Goal: Task Accomplishment & Management: Manage account settings

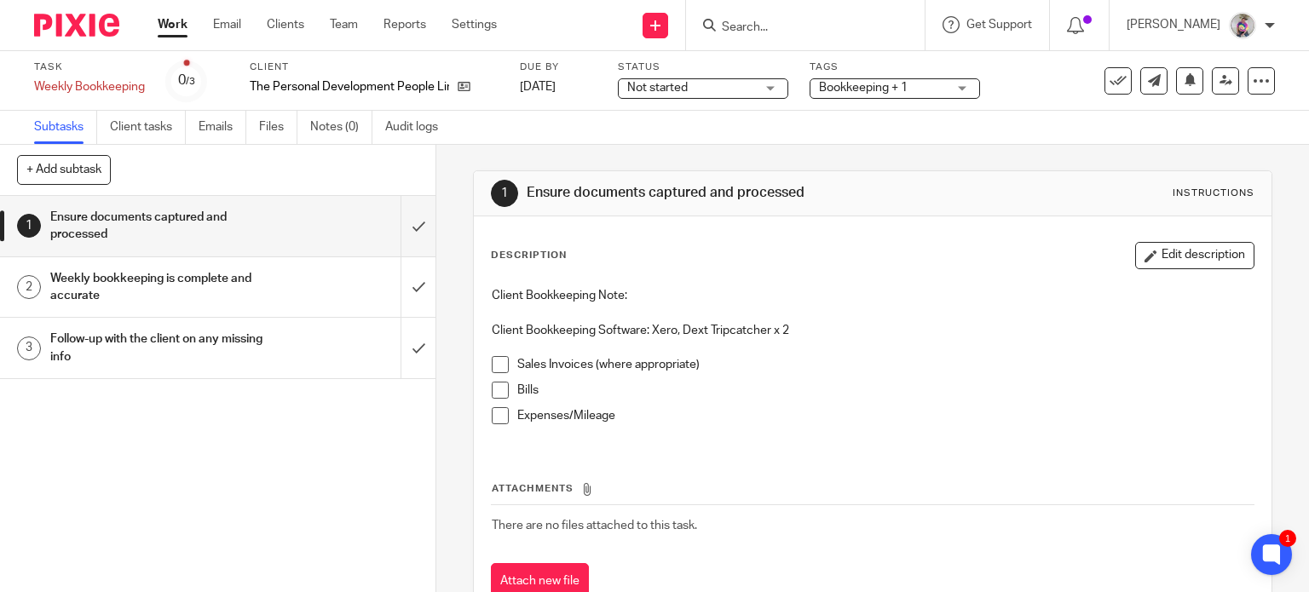
click at [496, 357] on span at bounding box center [500, 364] width 17 height 17
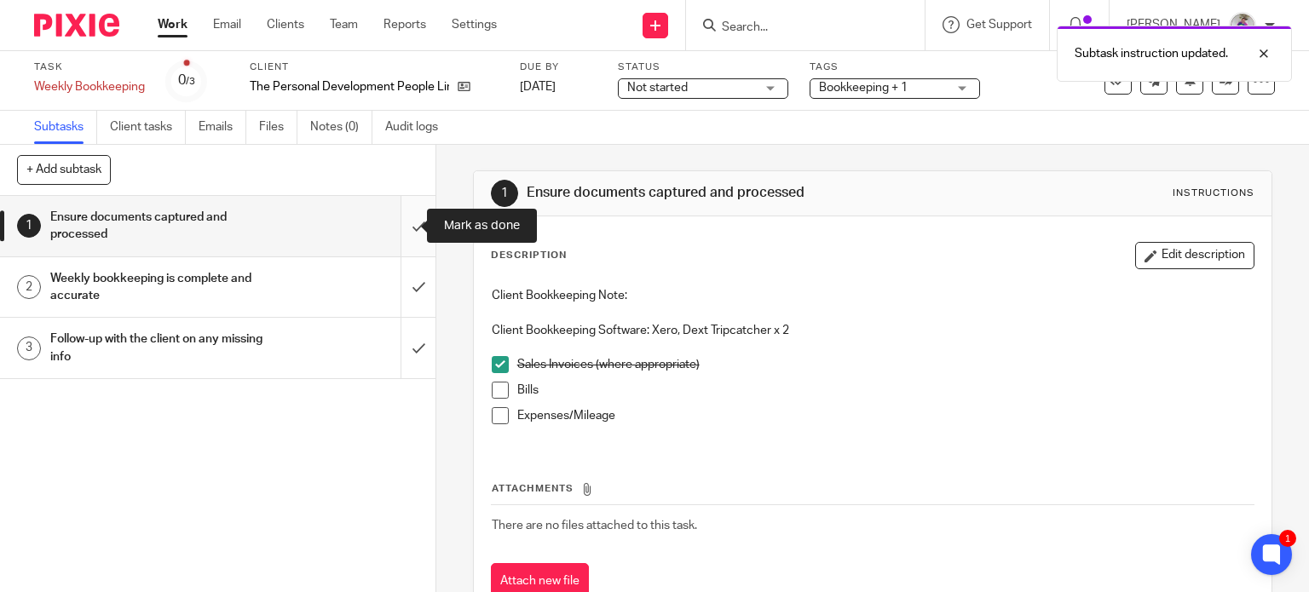
click at [401, 224] on input "submit" at bounding box center [217, 226] width 435 height 61
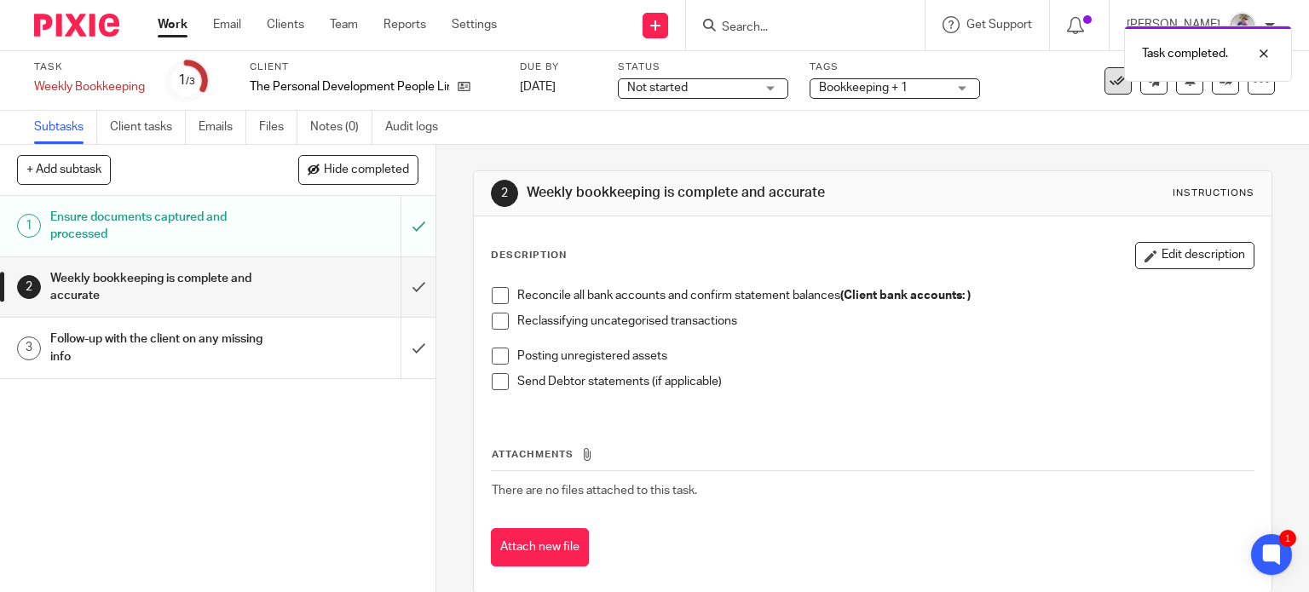
click at [1110, 84] on icon at bounding box center [1118, 80] width 17 height 17
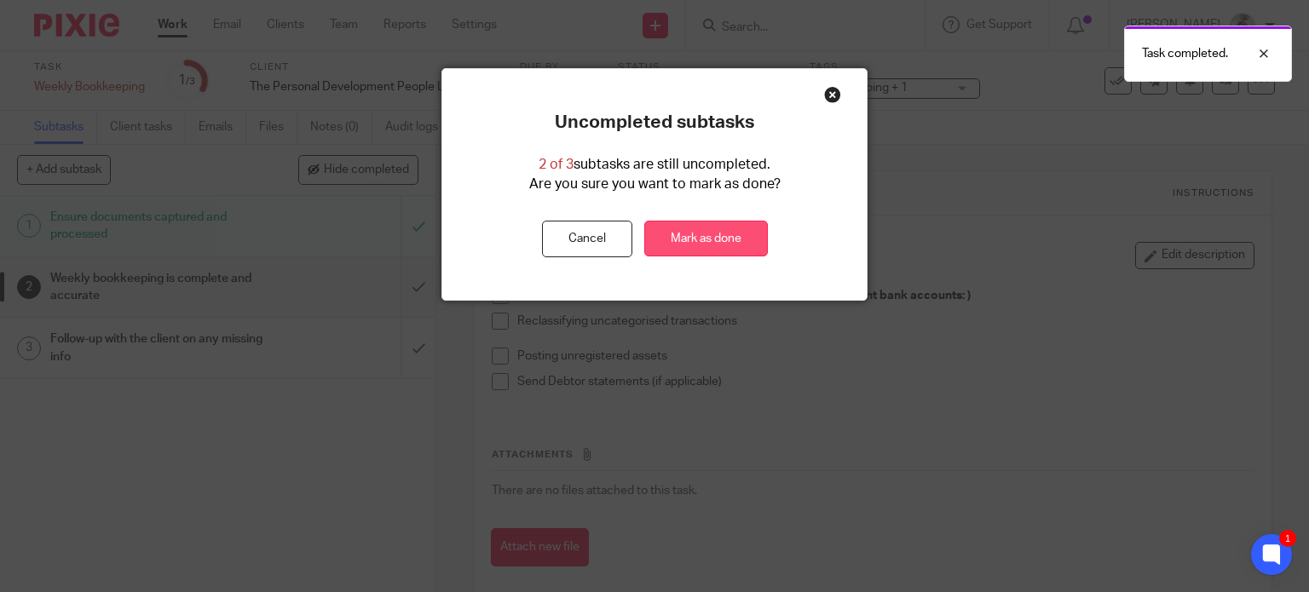
click at [728, 231] on link "Mark as done" at bounding box center [706, 239] width 124 height 37
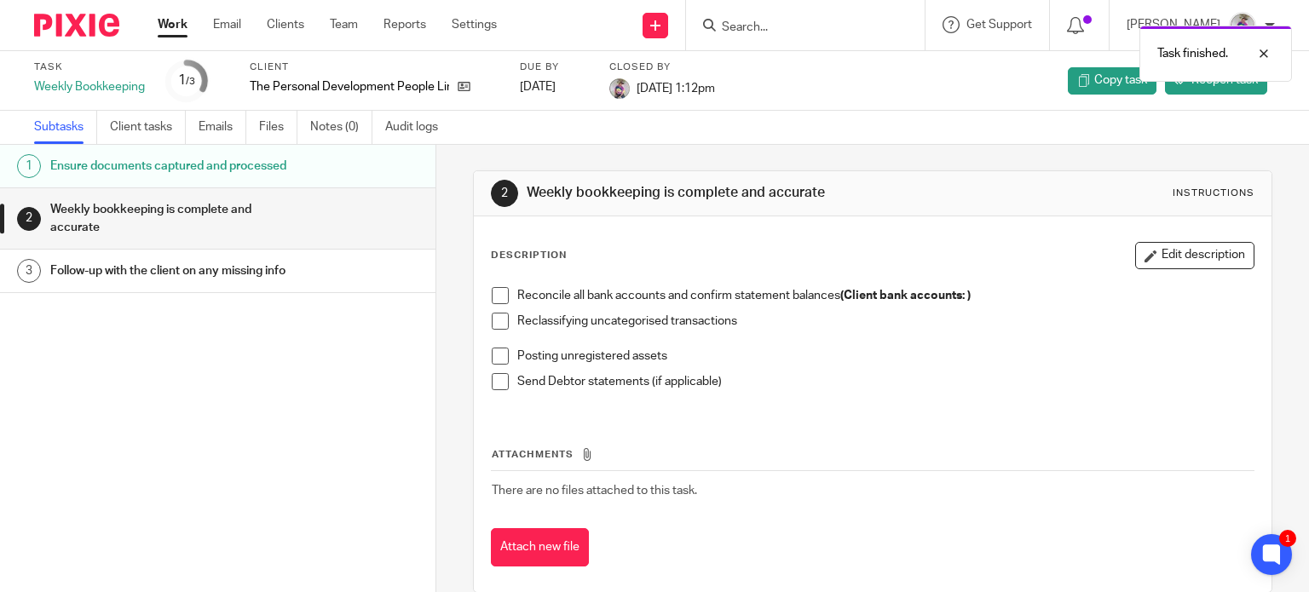
click at [170, 30] on link "Work" at bounding box center [173, 24] width 30 height 17
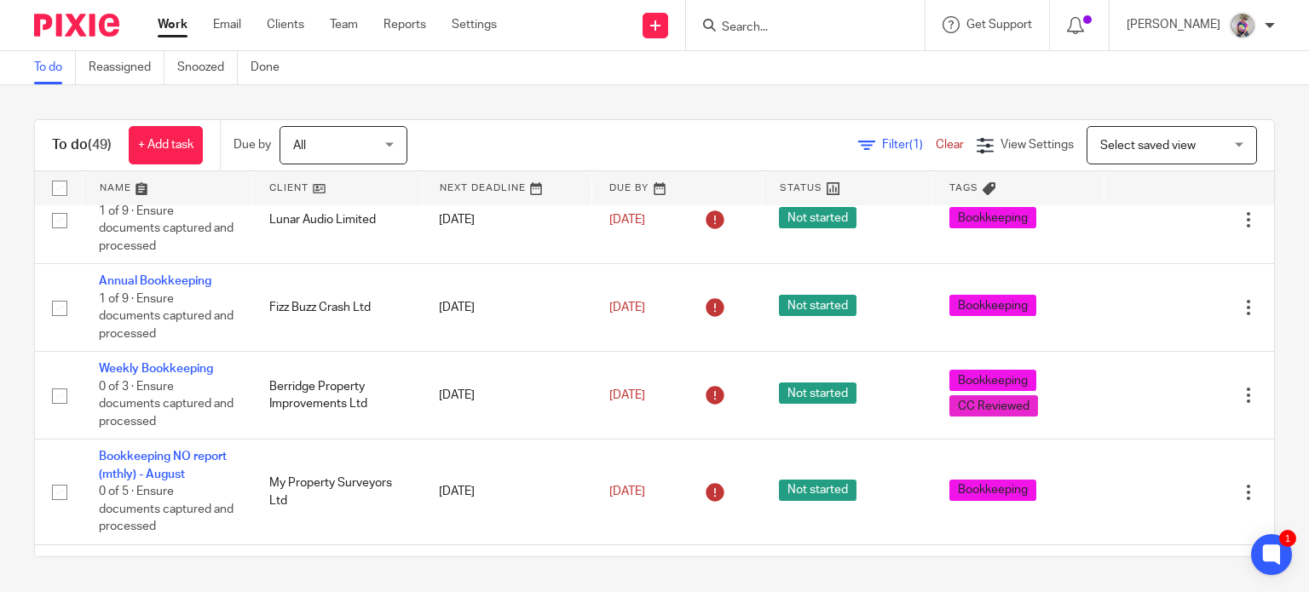
scroll to position [343, 0]
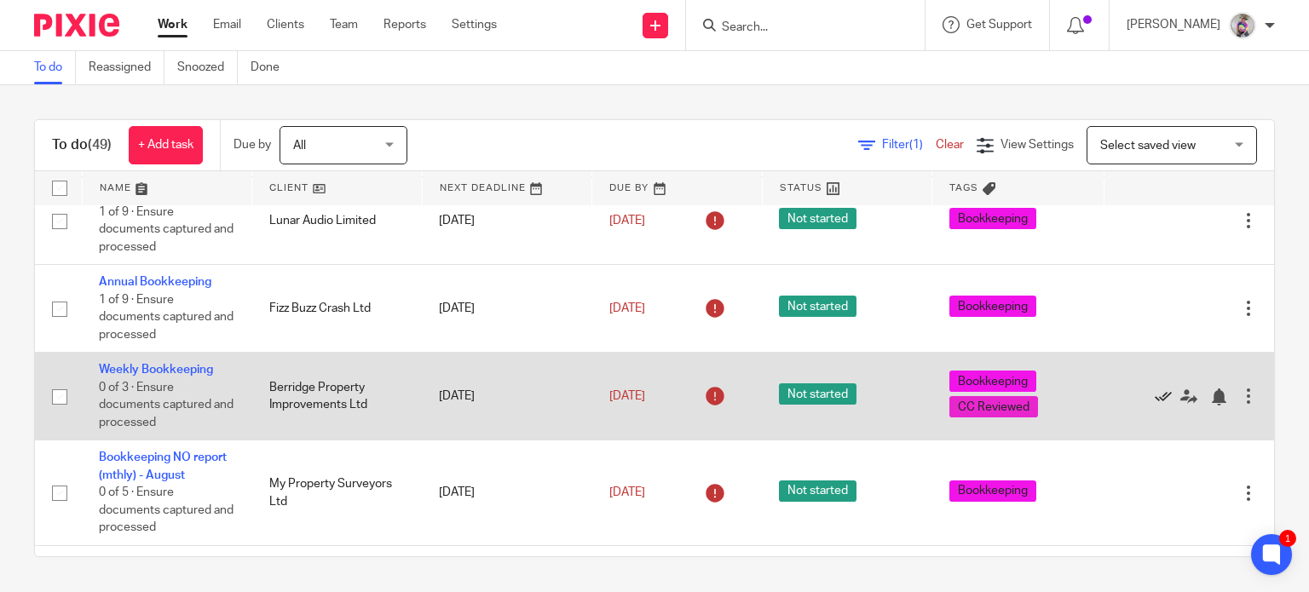
click at [1155, 391] on icon at bounding box center [1163, 397] width 17 height 17
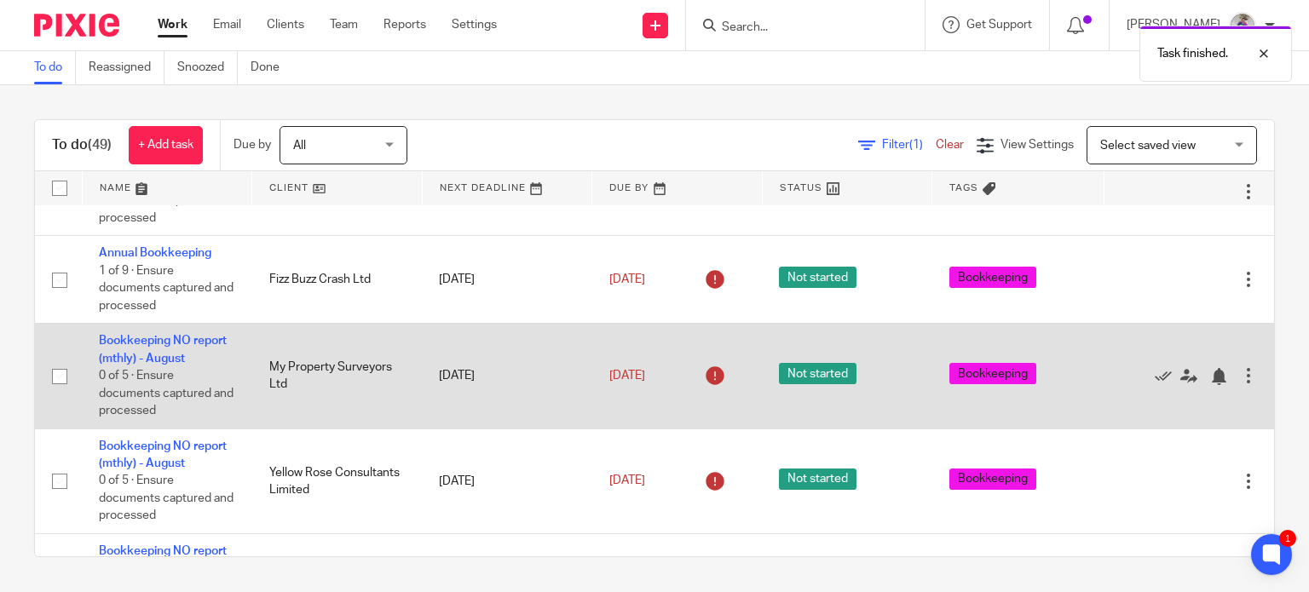
scroll to position [378, 0]
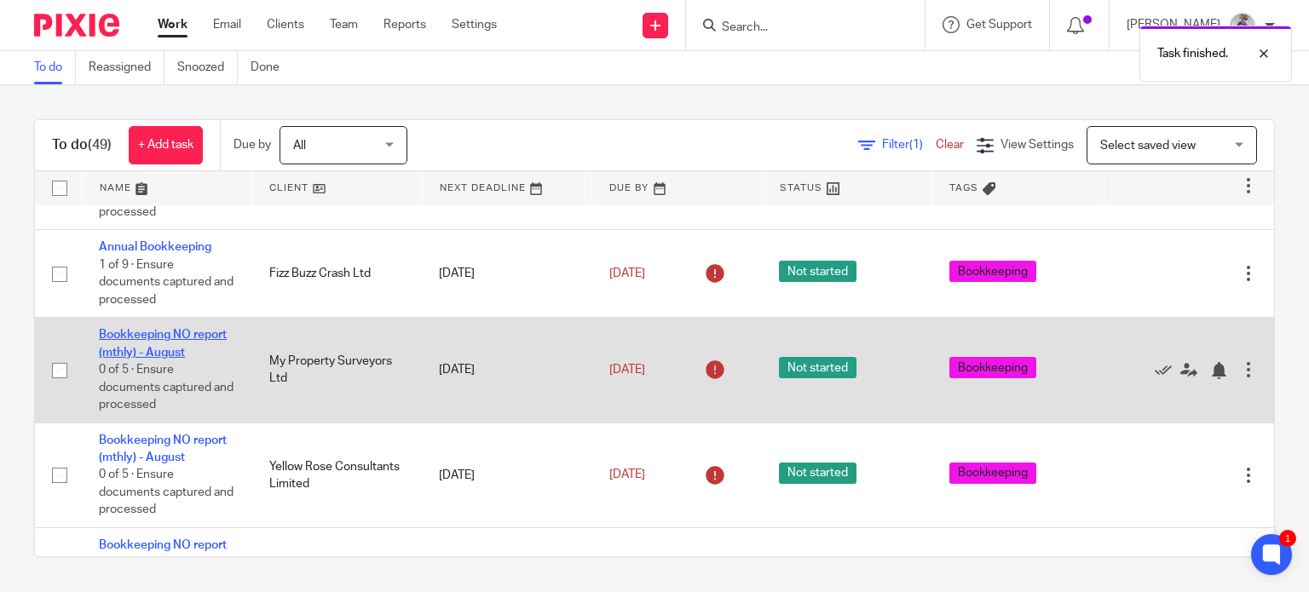
click at [193, 332] on link "Bookkeeping NO report (mthly) - August" at bounding box center [163, 343] width 128 height 29
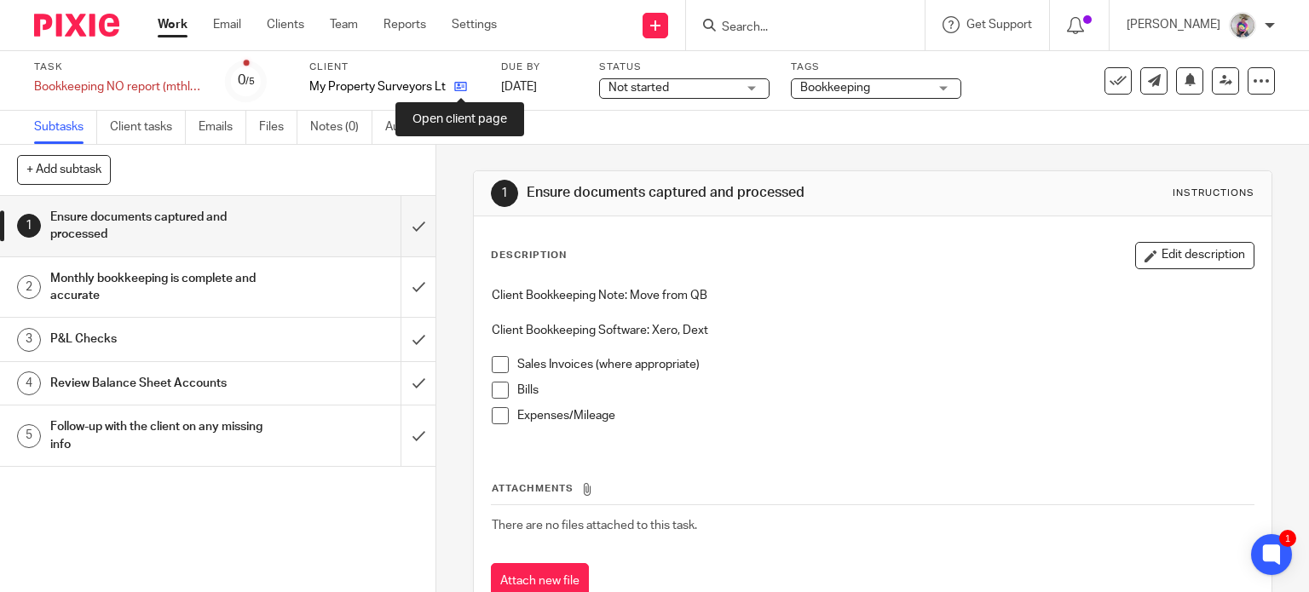
click at [457, 87] on icon at bounding box center [460, 86] width 13 height 13
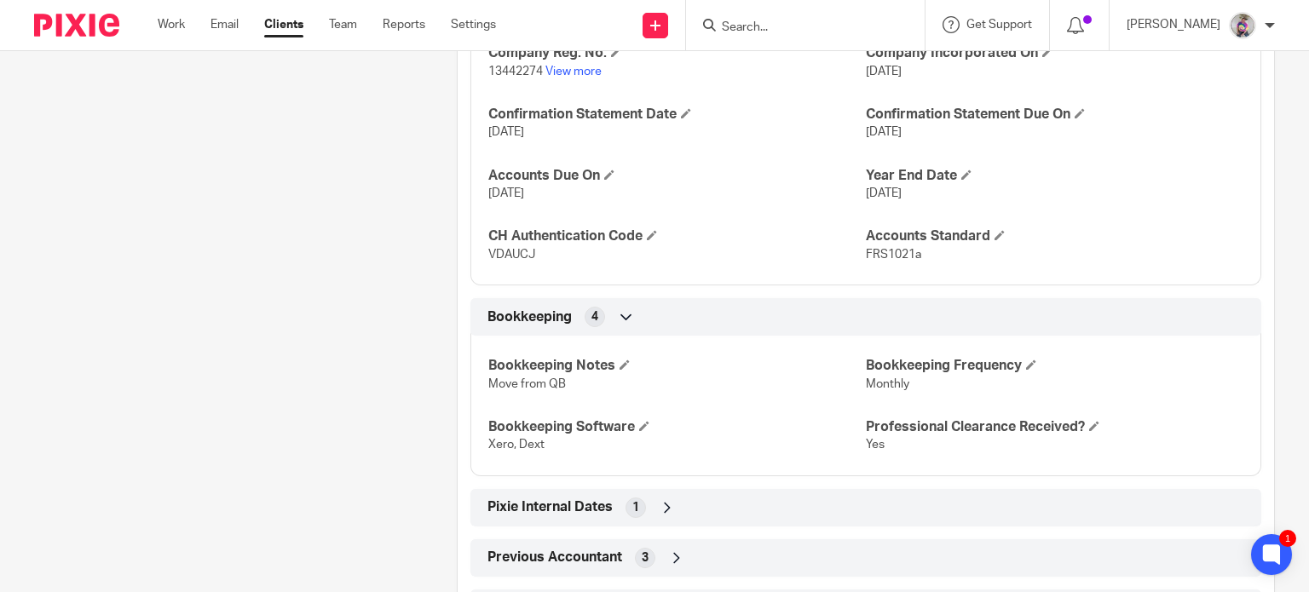
scroll to position [1286, 0]
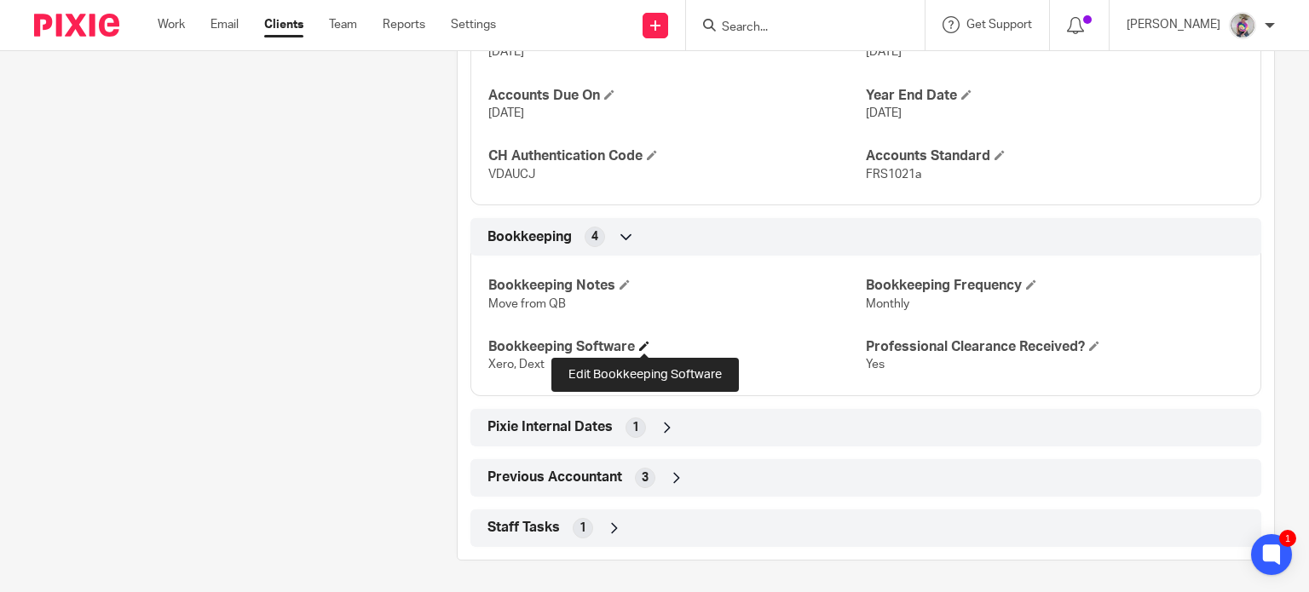
click at [642, 344] on span at bounding box center [644, 346] width 10 height 10
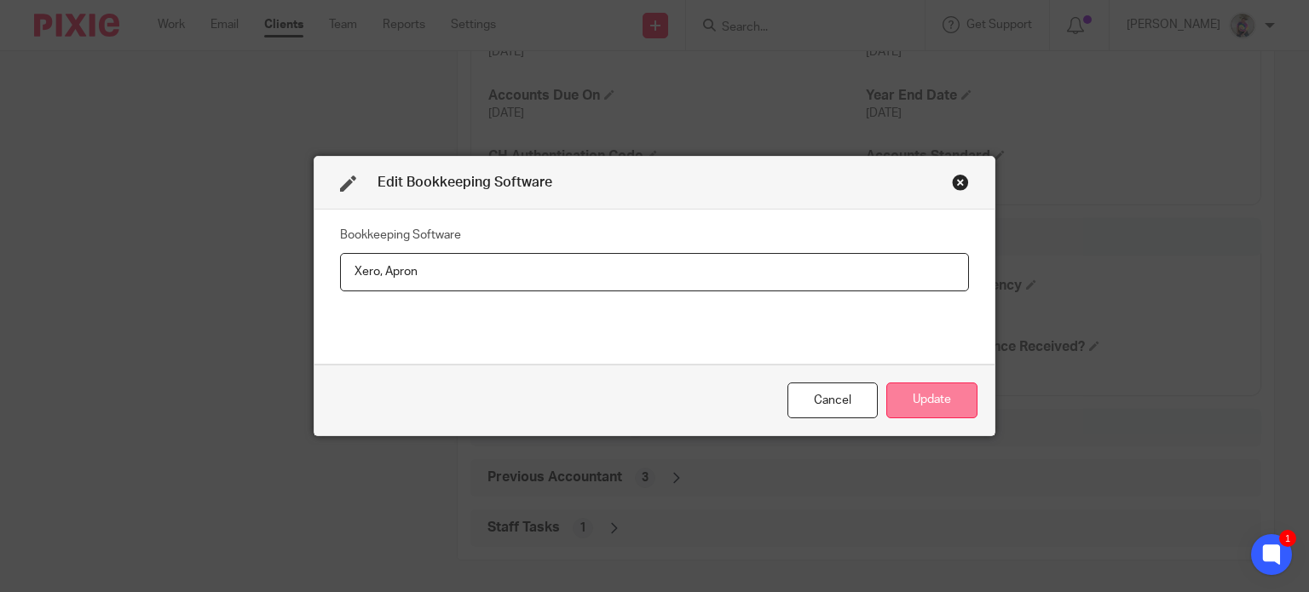
type input "Xero, Apron"
click at [932, 401] on button "Update" at bounding box center [931, 401] width 91 height 37
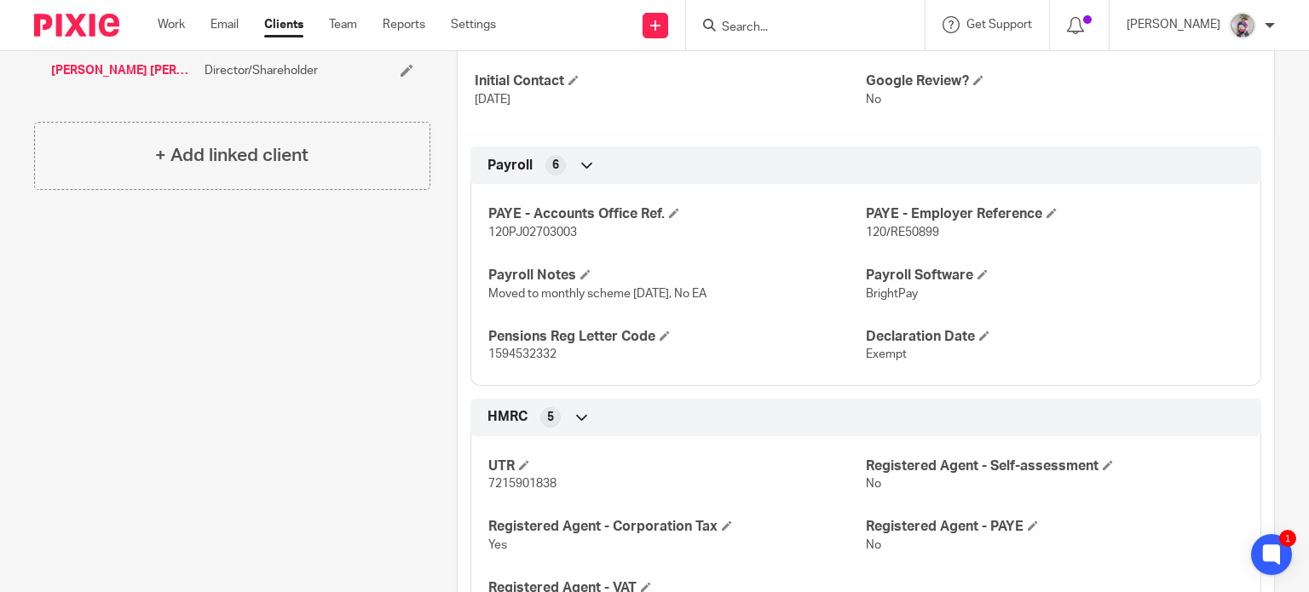
scroll to position [0, 0]
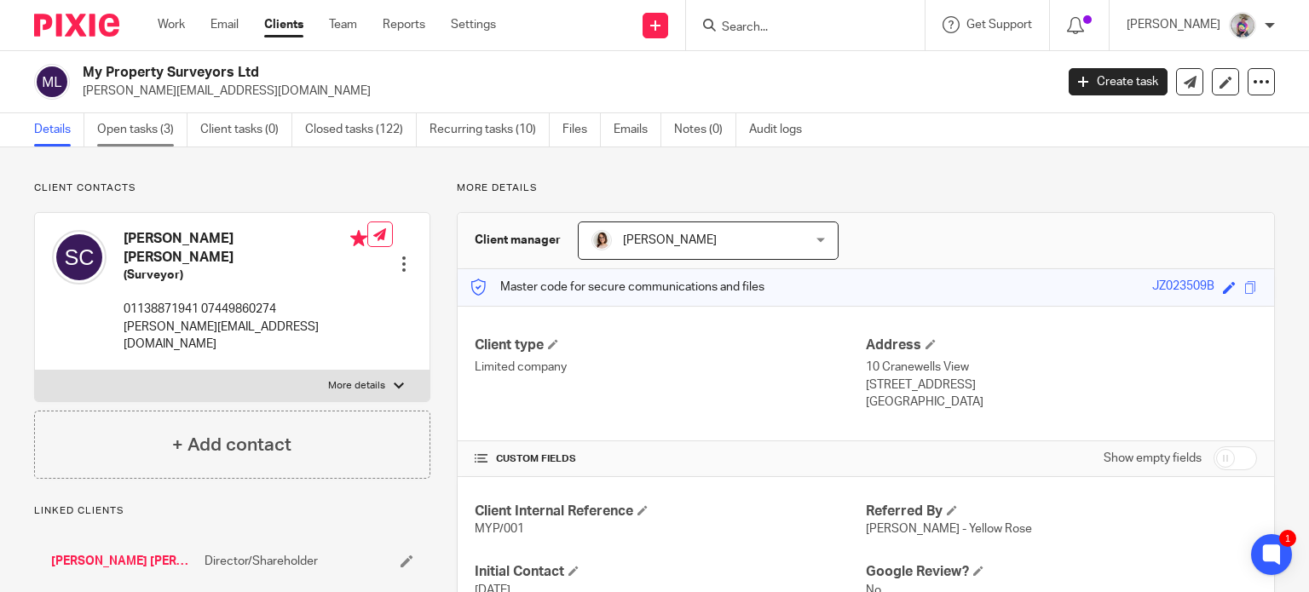
click at [153, 127] on link "Open tasks (3)" at bounding box center [142, 129] width 90 height 33
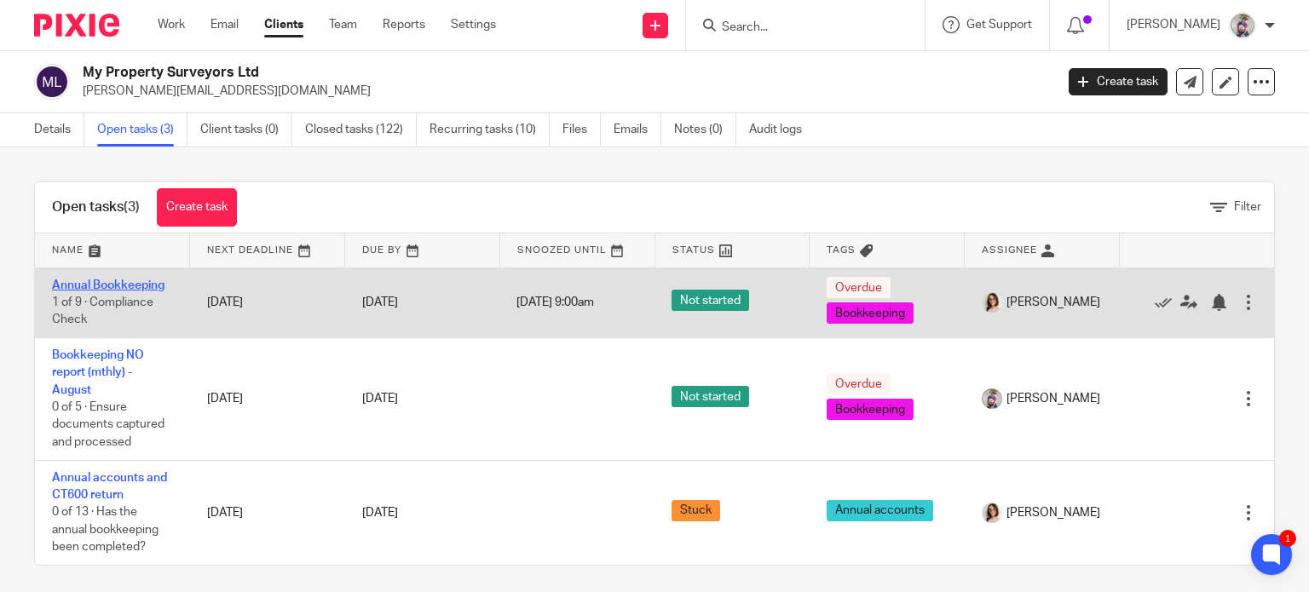
click at [106, 284] on link "Annual Bookkeeping" at bounding box center [108, 286] width 112 height 12
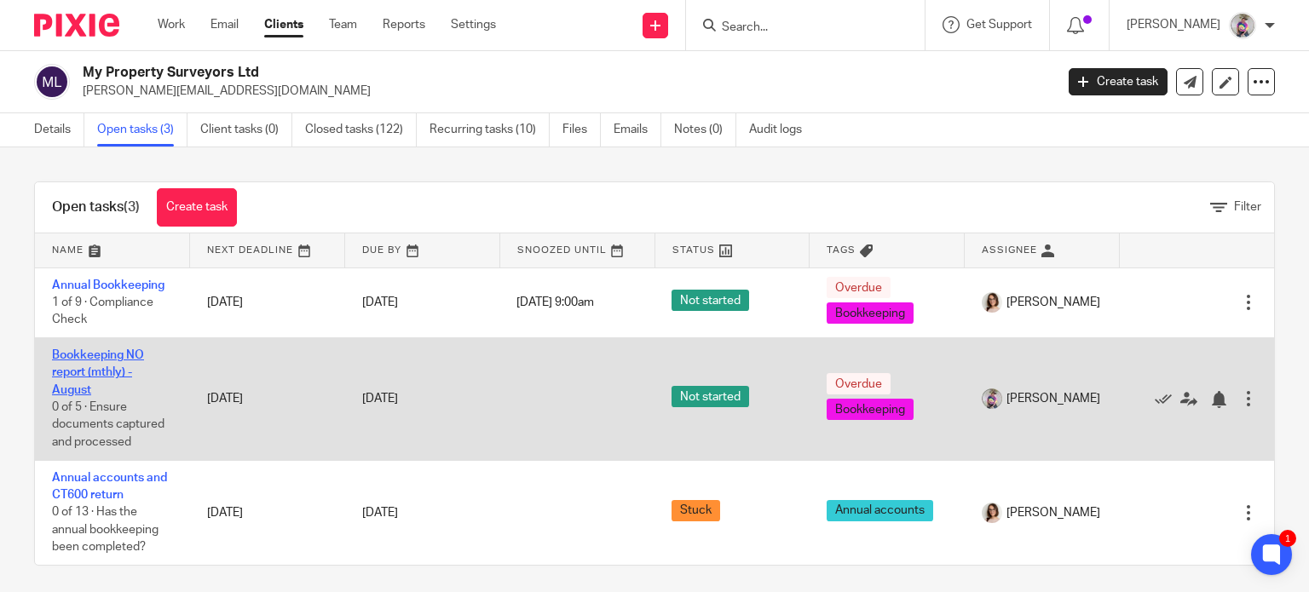
click at [99, 359] on link "Bookkeeping NO report (mthly) - August" at bounding box center [98, 372] width 92 height 47
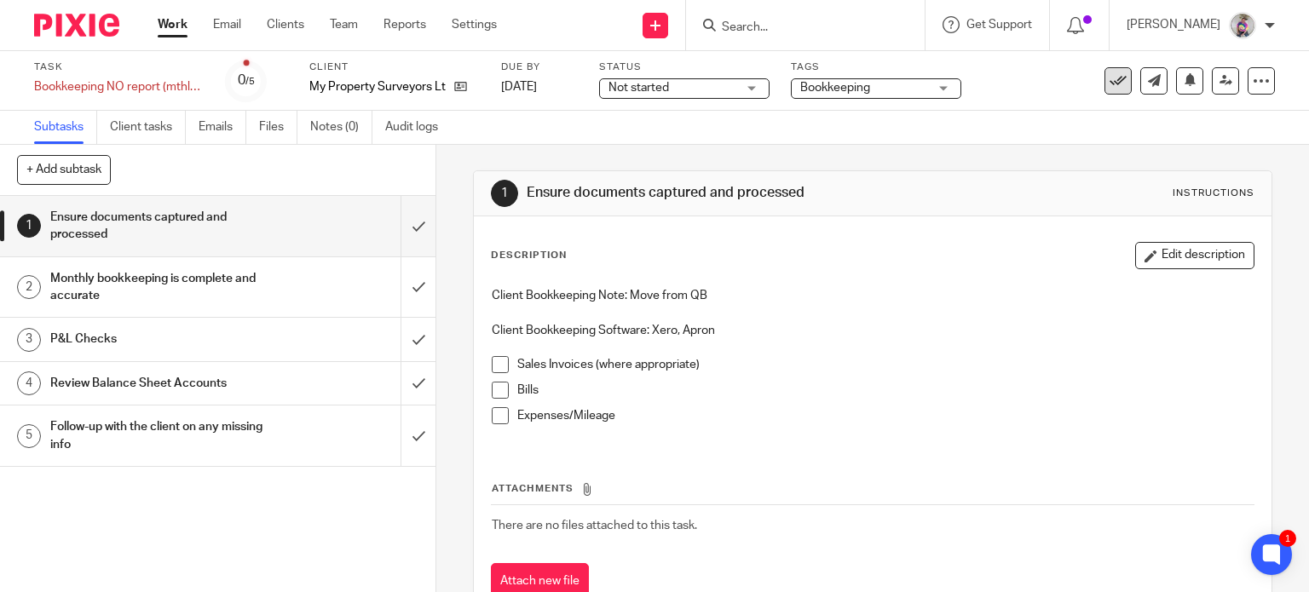
click at [1110, 84] on icon at bounding box center [1118, 80] width 17 height 17
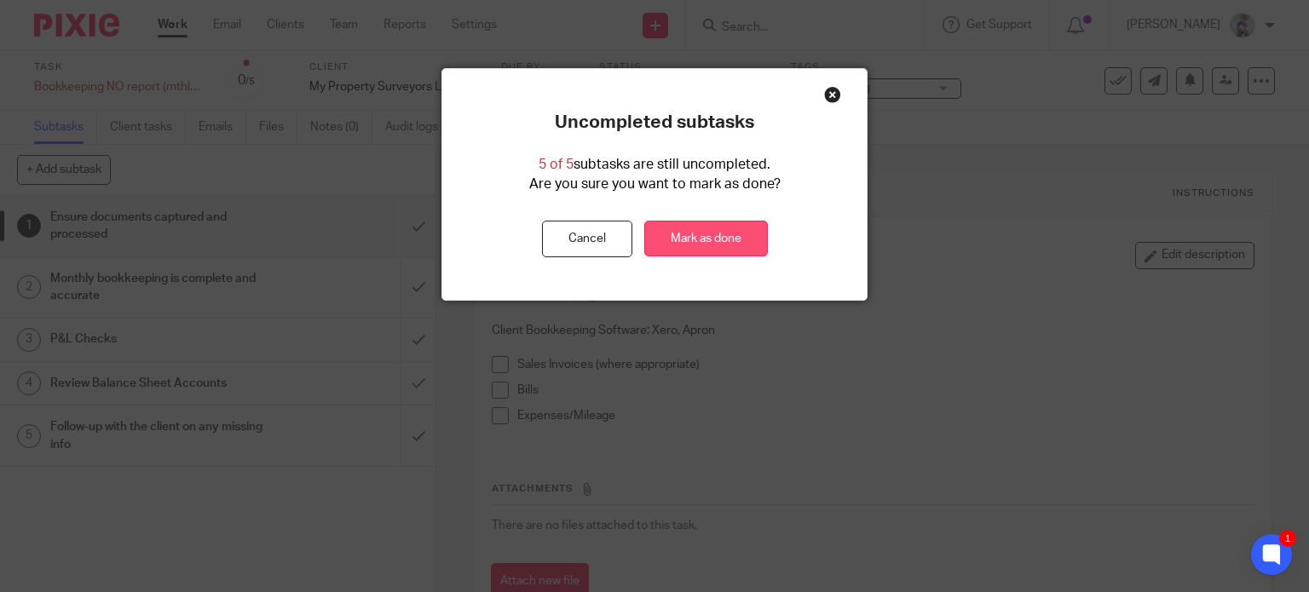
click at [672, 245] on link "Mark as done" at bounding box center [706, 239] width 124 height 37
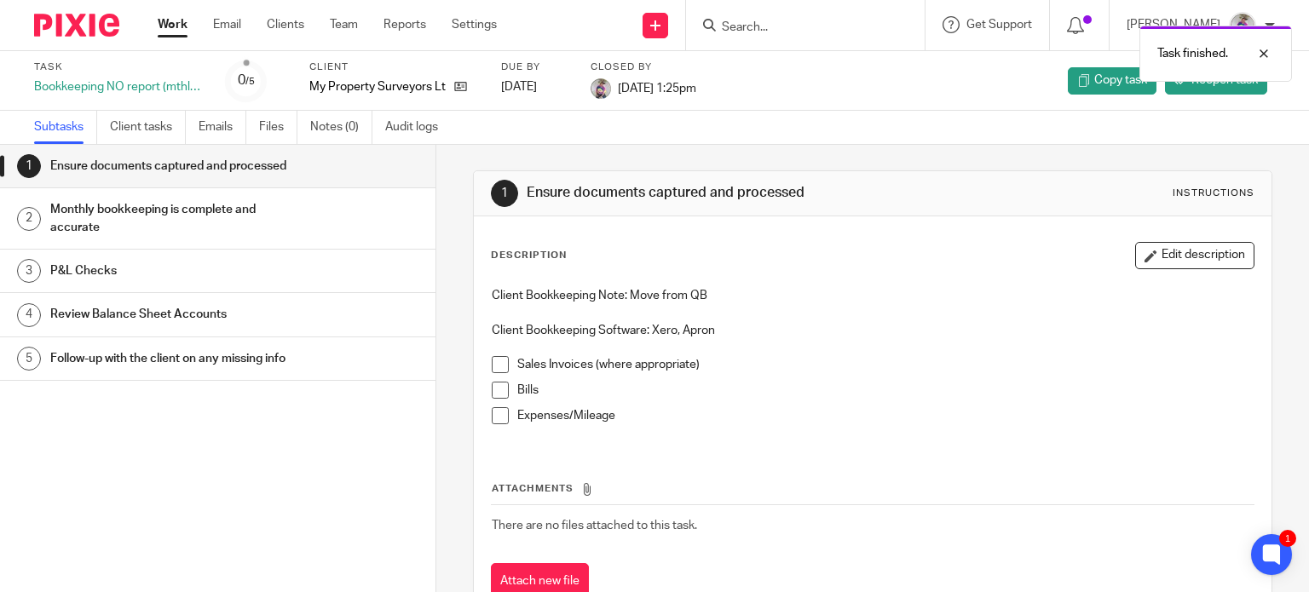
click at [168, 26] on link "Work" at bounding box center [173, 24] width 30 height 17
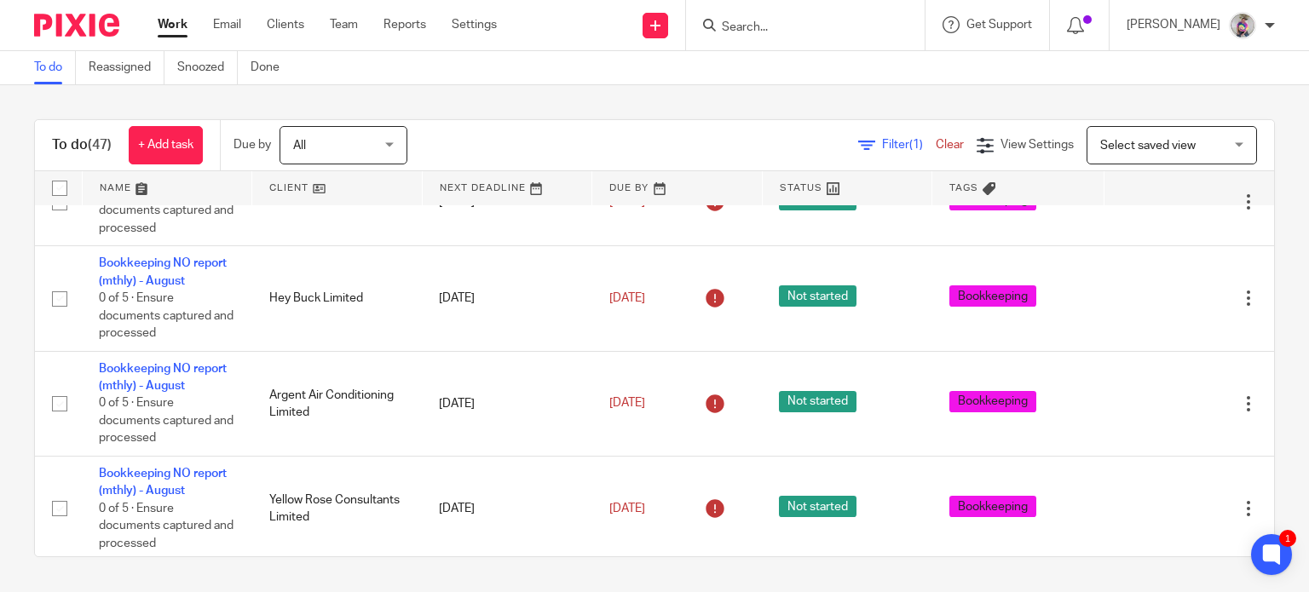
scroll to position [453, 0]
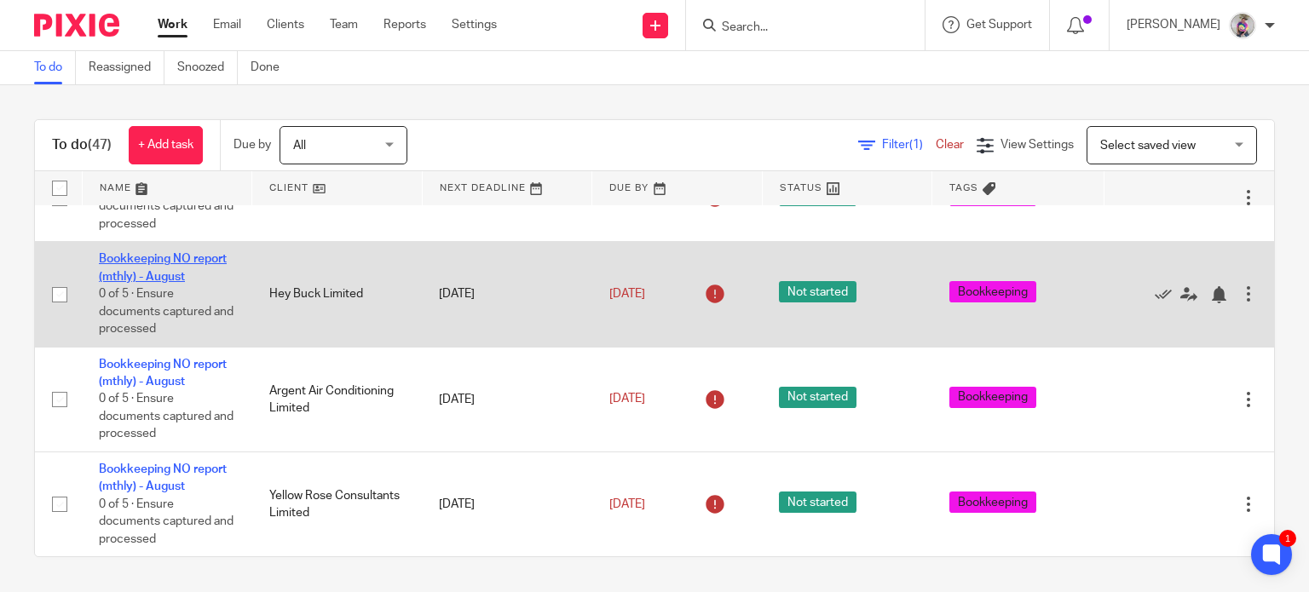
click at [172, 254] on link "Bookkeeping NO report (mthly) - August" at bounding box center [163, 267] width 128 height 29
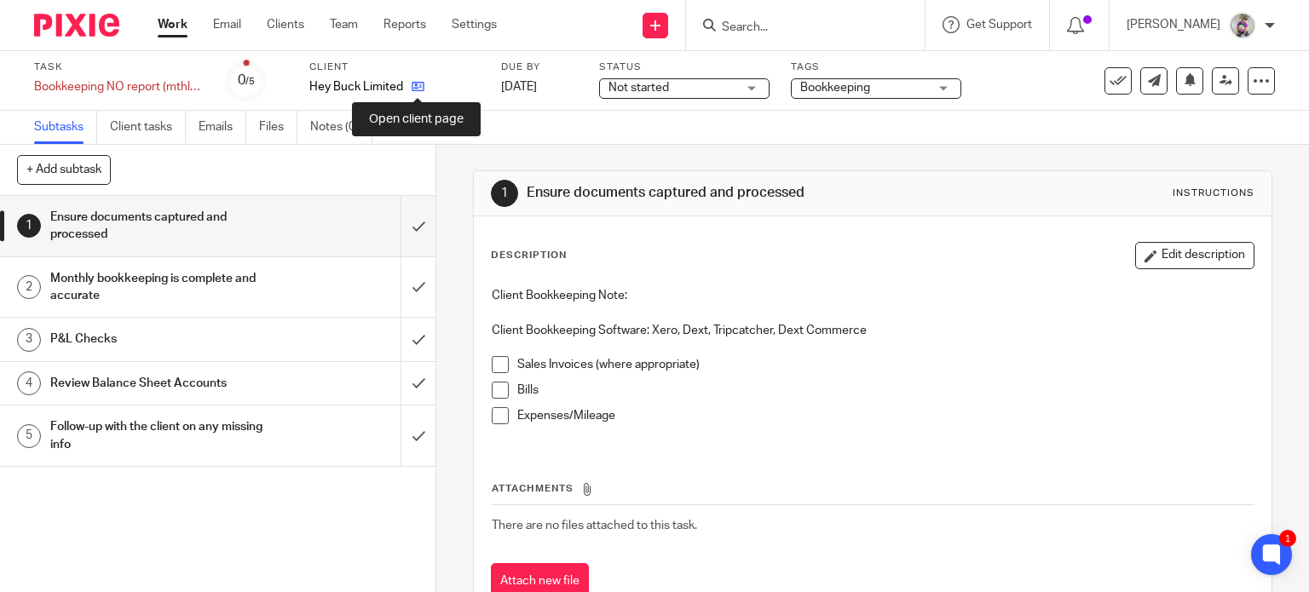
click at [419, 86] on icon at bounding box center [418, 86] width 13 height 13
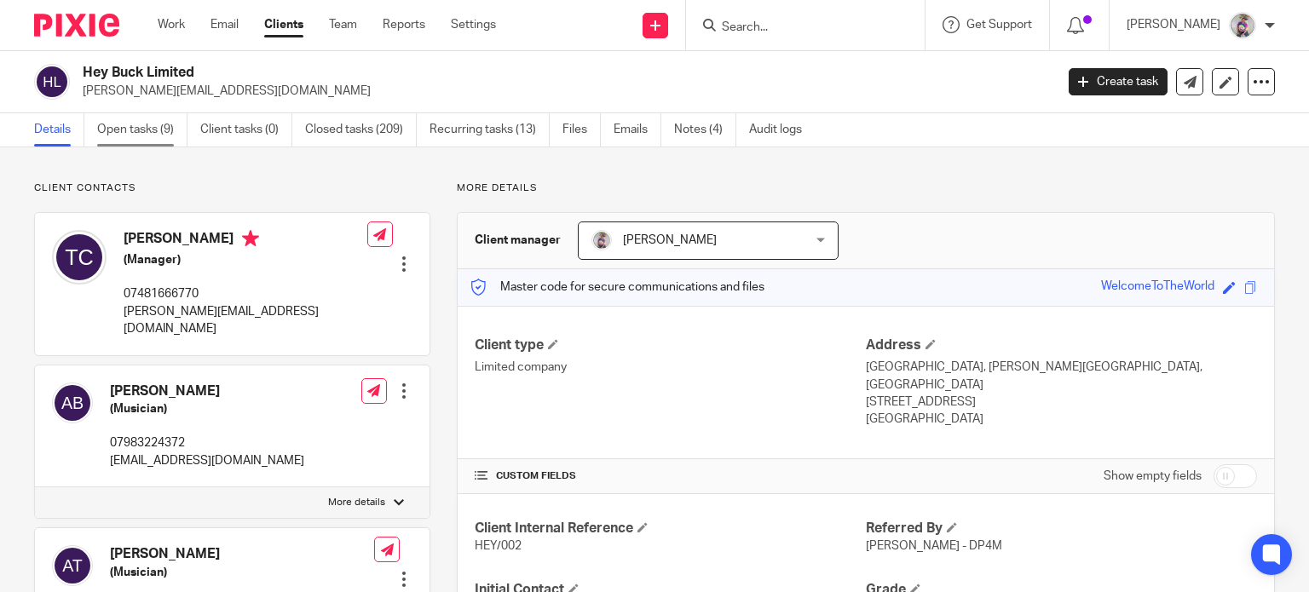
click at [112, 130] on link "Open tasks (9)" at bounding box center [142, 129] width 90 height 33
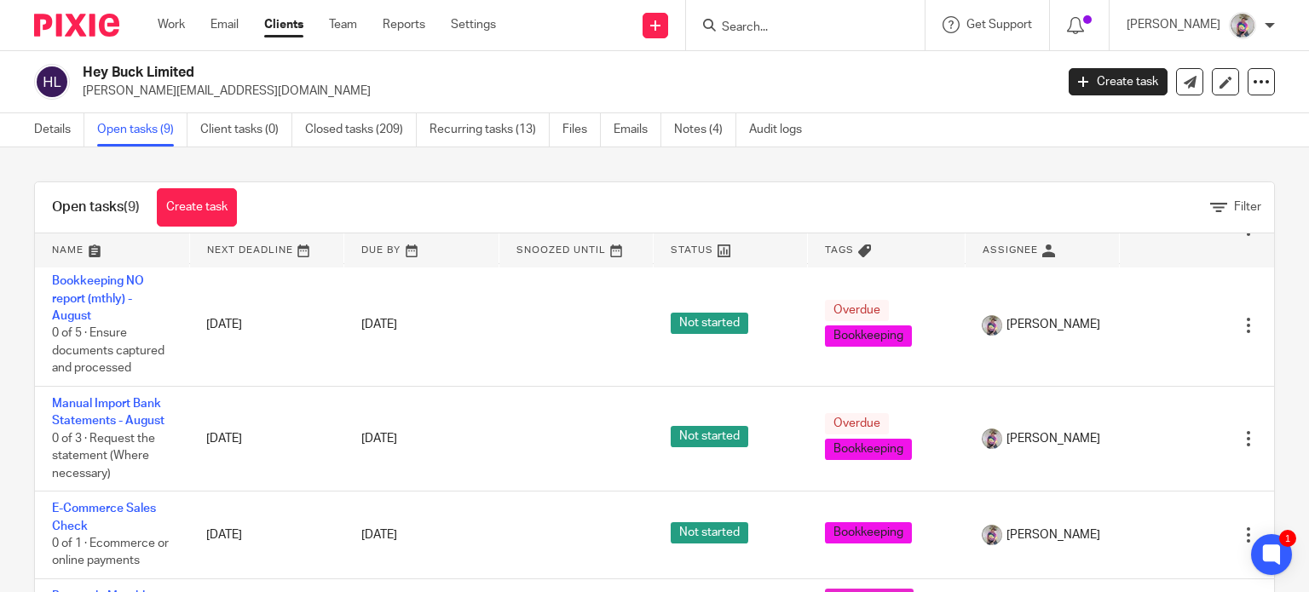
scroll to position [378, 0]
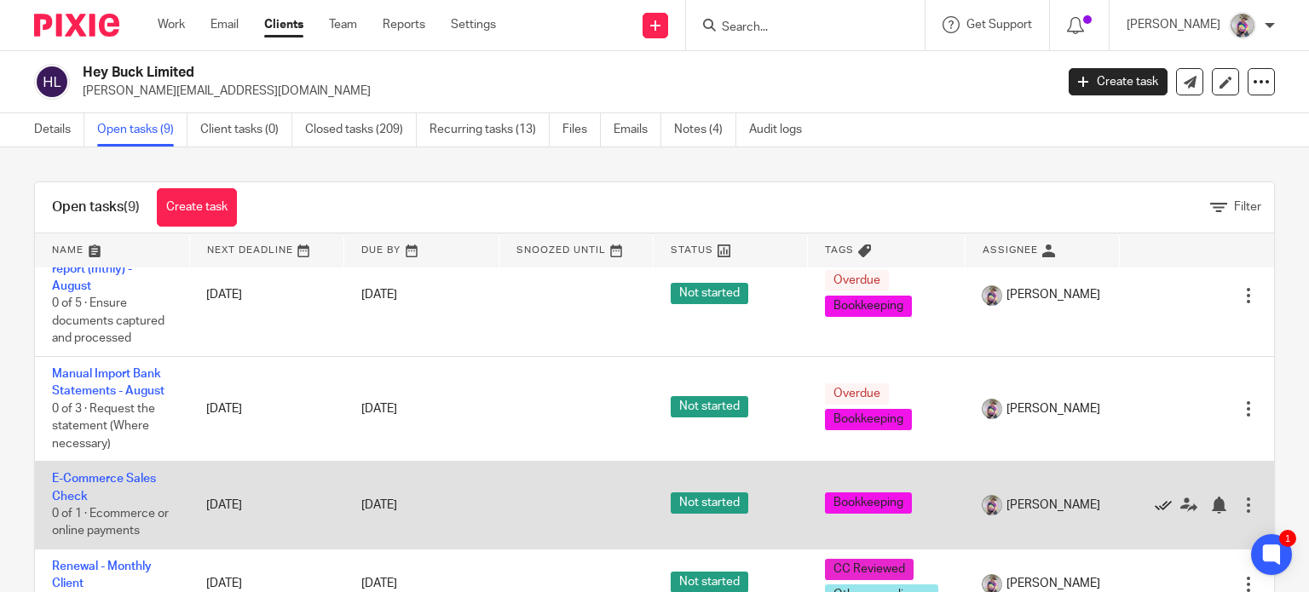
click at [1155, 507] on icon at bounding box center [1163, 505] width 17 height 17
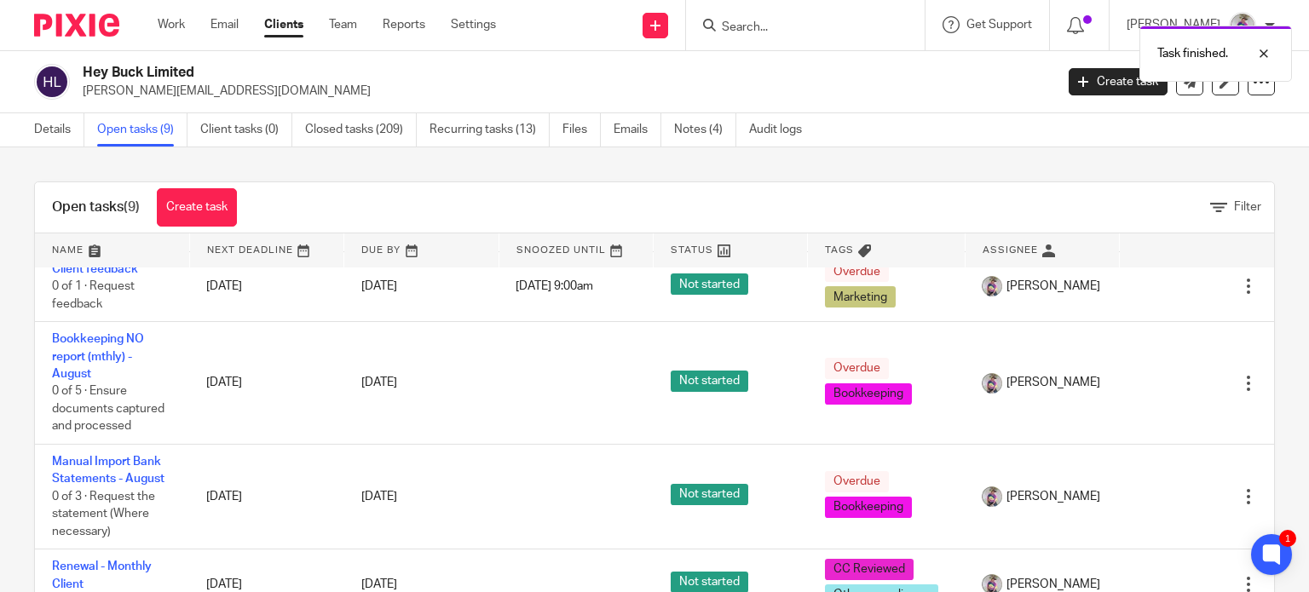
scroll to position [290, 0]
